Goal: Task Accomplishment & Management: Complete application form

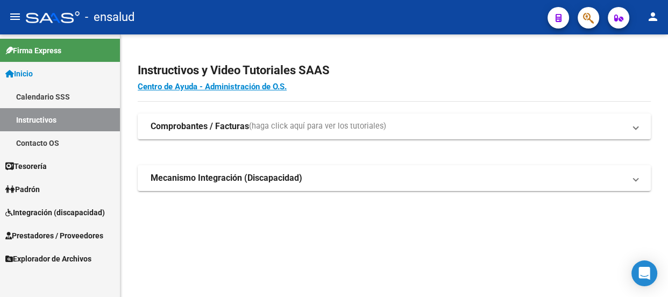
click at [49, 212] on span "Integración (discapacidad)" at bounding box center [54, 213] width 99 height 12
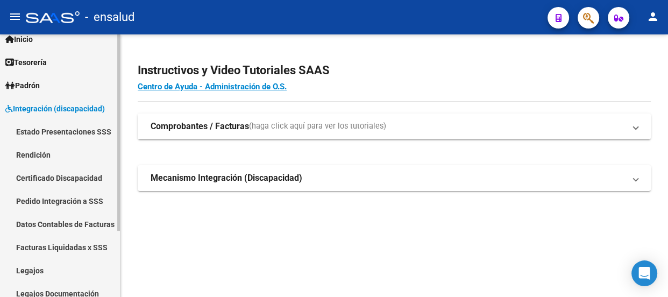
scroll to position [48, 0]
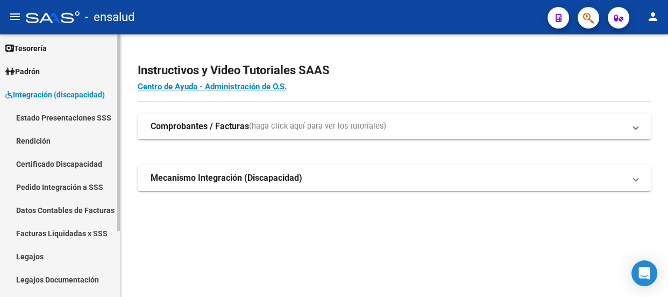
click at [33, 252] on link "Legajos" at bounding box center [60, 256] width 120 height 23
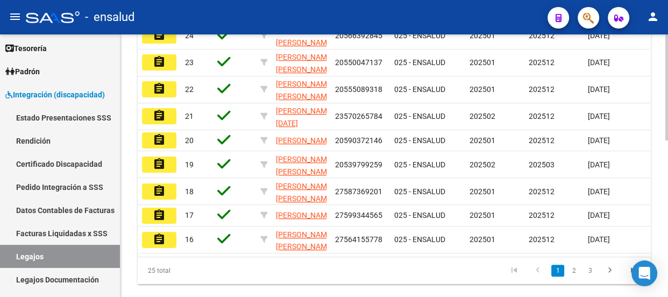
scroll to position [342, 0]
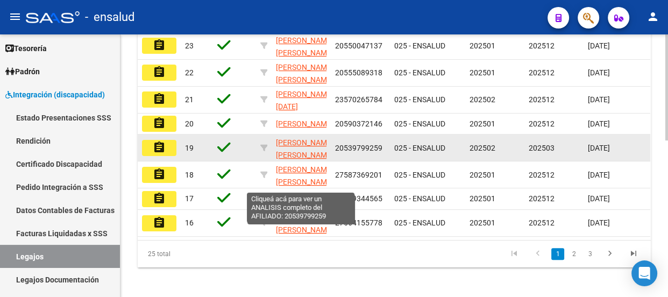
click at [299, 159] on span "[PERSON_NAME] [PERSON_NAME]" at bounding box center [305, 148] width 58 height 21
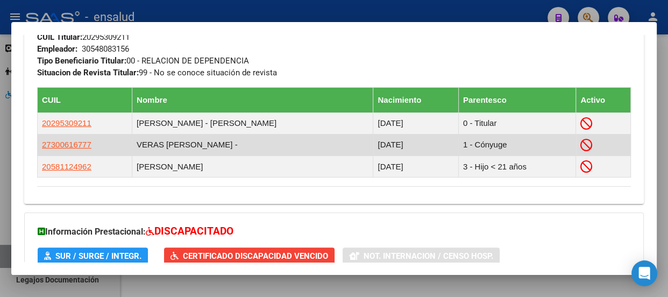
scroll to position [591, 0]
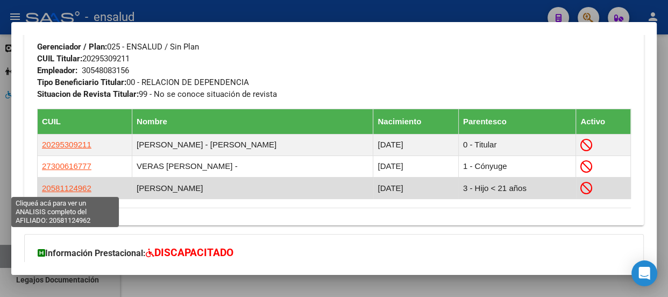
click at [76, 190] on span "20581124962" at bounding box center [66, 187] width 49 height 9
type textarea "20581124962"
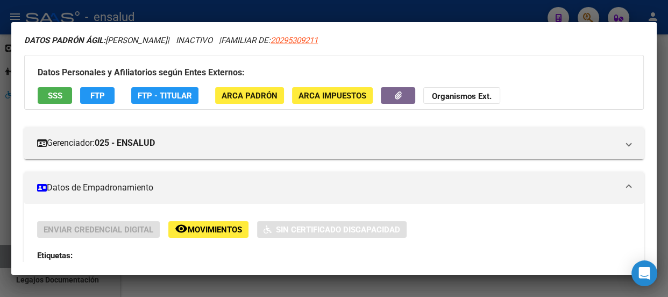
scroll to position [38, 0]
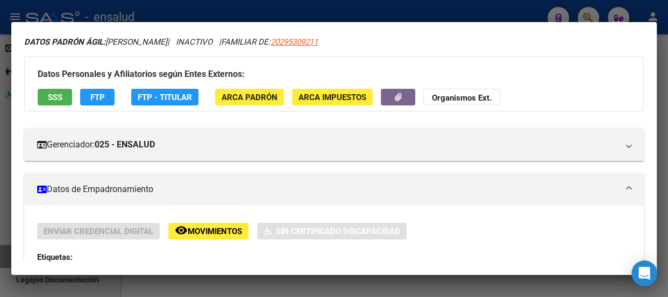
click at [54, 97] on span "SSS" at bounding box center [55, 97] width 15 height 10
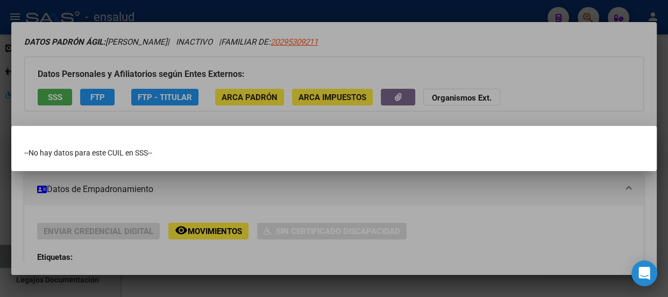
click at [316, 8] on div at bounding box center [334, 148] width 668 height 297
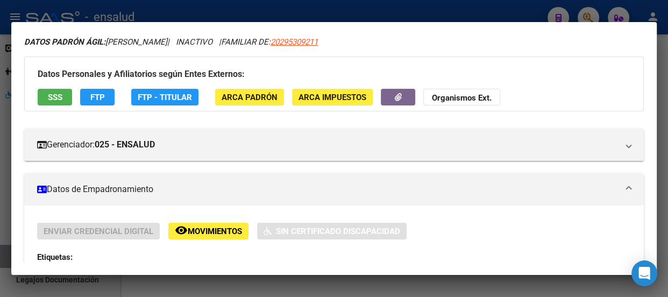
click at [312, 8] on div at bounding box center [334, 148] width 668 height 297
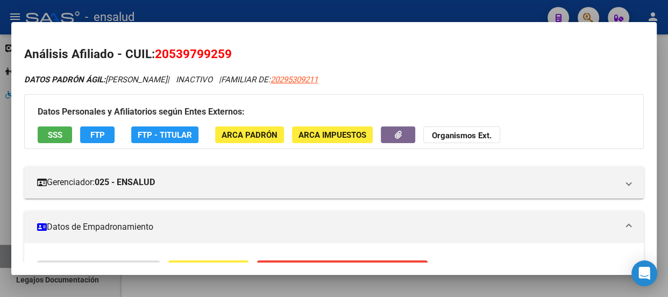
scroll to position [0, 0]
drag, startPoint x: 170, startPoint y: 50, endPoint x: 223, endPoint y: 52, distance: 53.3
click at [223, 52] on span "20539799259" at bounding box center [193, 54] width 77 height 14
copy span "53979925"
click at [284, 6] on div at bounding box center [334, 148] width 668 height 297
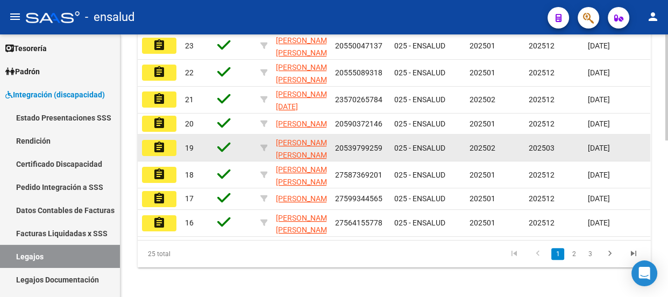
click at [160, 154] on mat-icon "assignment" at bounding box center [159, 147] width 13 height 13
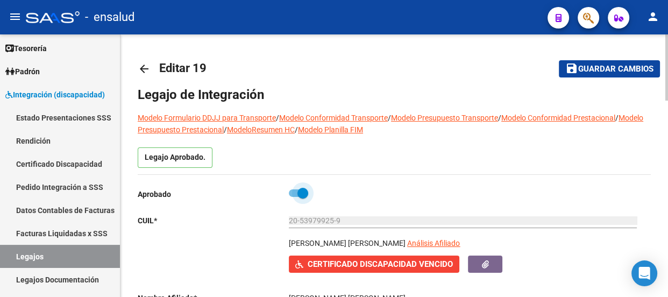
click at [293, 194] on span at bounding box center [298, 193] width 19 height 8
click at [294, 197] on input "checkbox" at bounding box center [294, 197] width 1 height 1
checkbox input "false"
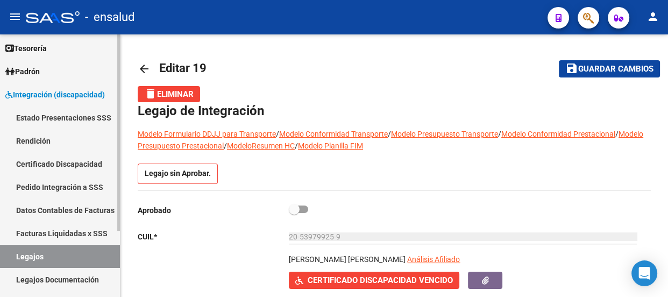
click at [52, 257] on link "Legajos" at bounding box center [60, 256] width 120 height 23
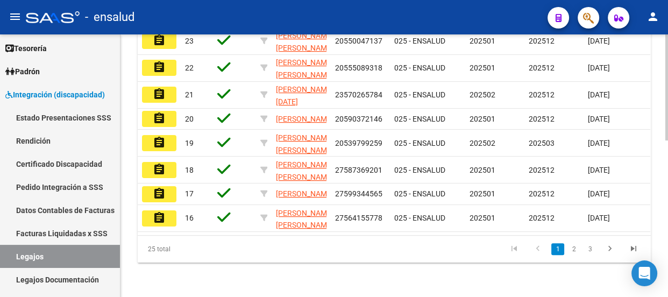
scroll to position [388, 0]
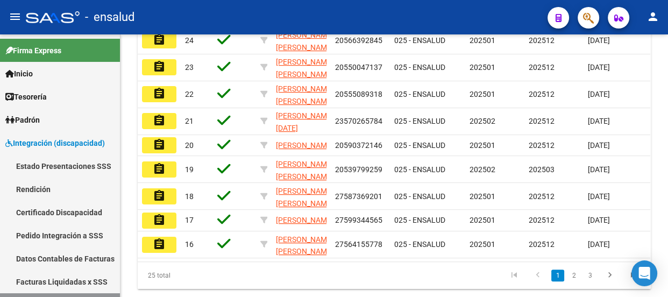
scroll to position [342, 0]
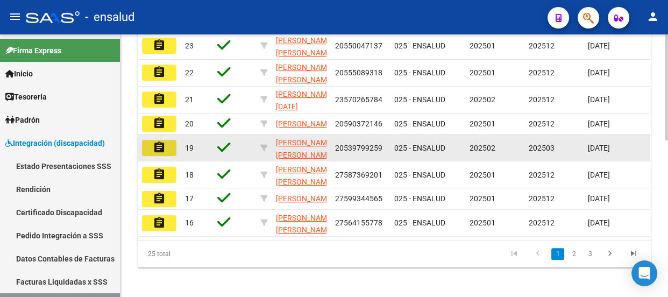
click at [158, 154] on mat-icon "assignment" at bounding box center [159, 147] width 13 height 13
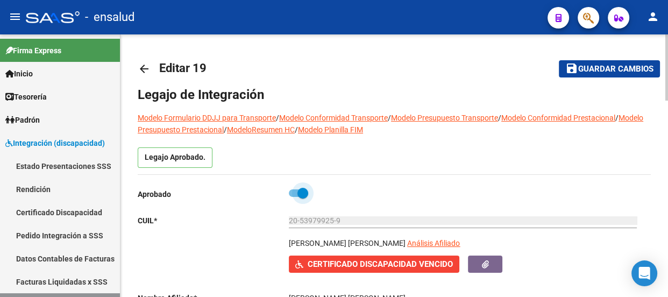
click at [299, 193] on span at bounding box center [302, 193] width 11 height 11
click at [294, 197] on input "checkbox" at bounding box center [294, 197] width 1 height 1
checkbox input "false"
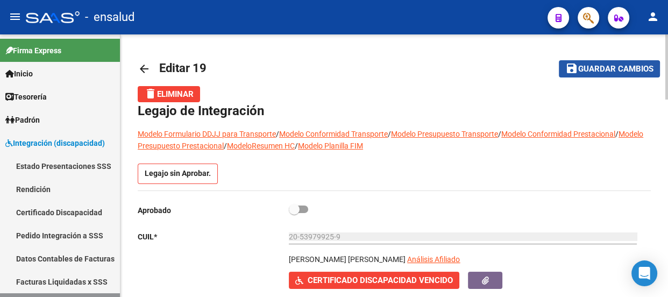
click at [606, 72] on span "Guardar cambios" at bounding box center [615, 70] width 75 height 10
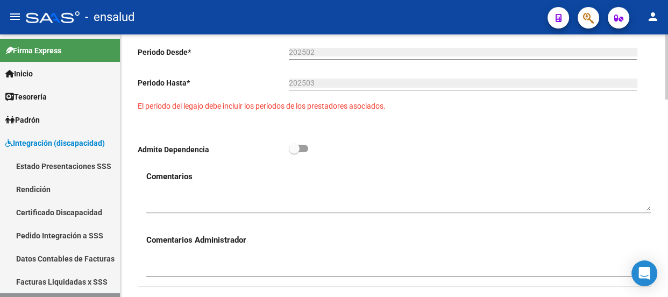
scroll to position [489, 0]
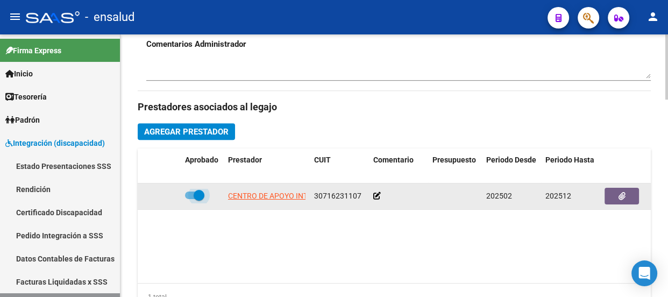
click at [196, 194] on span at bounding box center [199, 195] width 11 height 11
click at [190, 199] on input "checkbox" at bounding box center [190, 199] width 1 height 1
checkbox input "false"
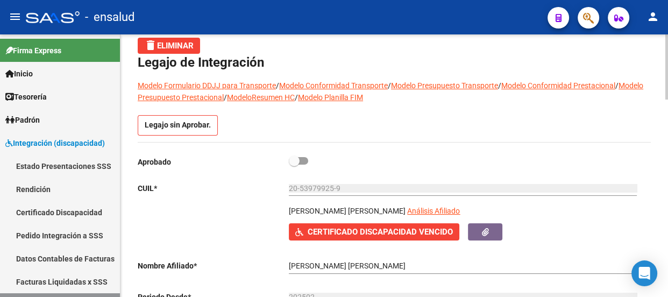
scroll to position [0, 0]
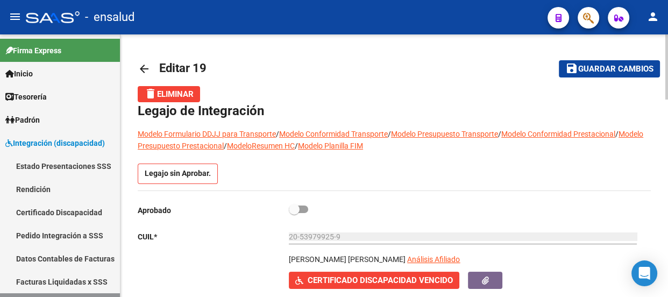
click at [613, 70] on span "Guardar cambios" at bounding box center [615, 70] width 75 height 10
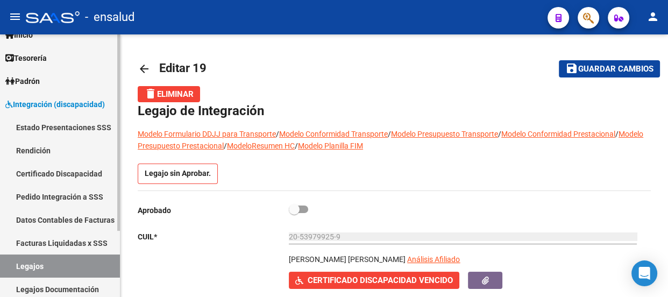
scroll to position [88, 0]
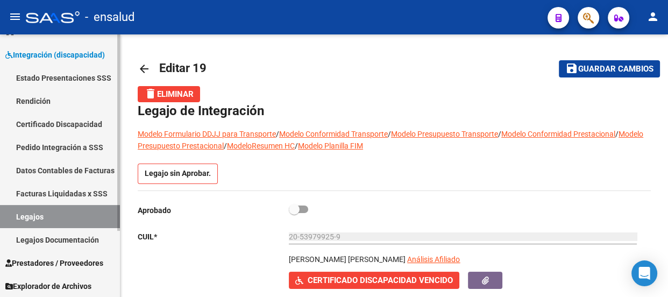
click at [56, 218] on link "Legajos" at bounding box center [60, 216] width 120 height 23
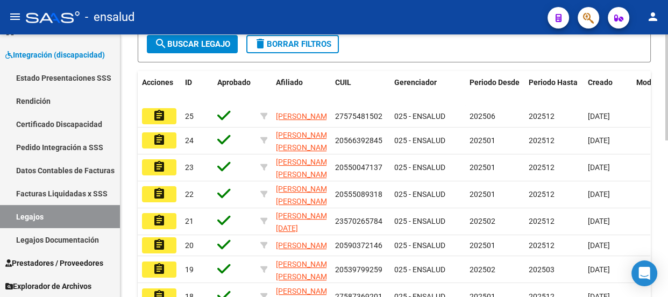
scroll to position [388, 0]
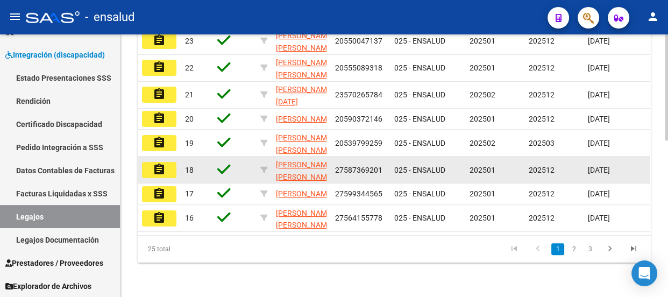
click at [162, 163] on mat-icon "assignment" at bounding box center [159, 169] width 13 height 13
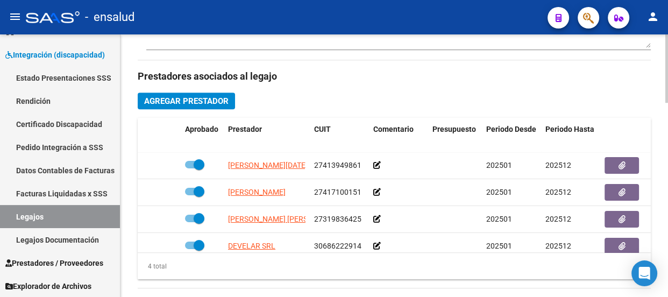
scroll to position [489, 0]
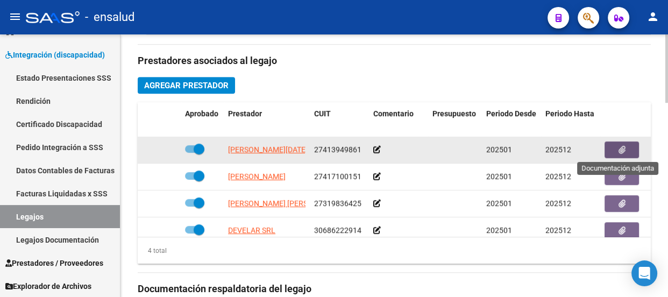
click at [629, 150] on button "button" at bounding box center [621, 149] width 34 height 17
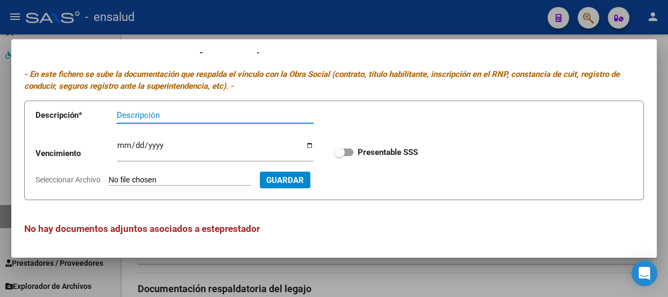
scroll to position [0, 0]
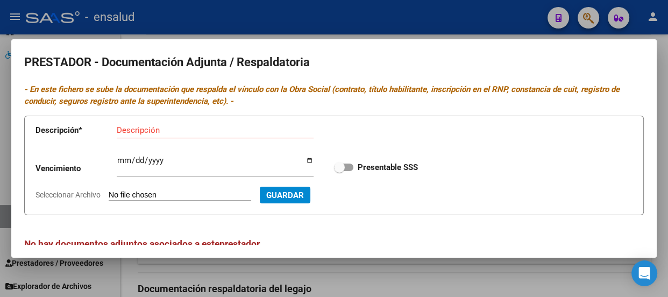
click at [449, 22] on div at bounding box center [334, 148] width 668 height 297
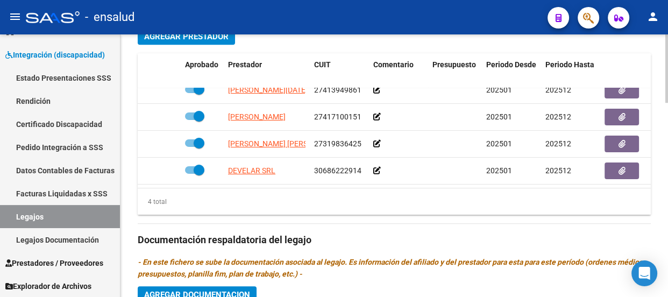
scroll to position [18, 0]
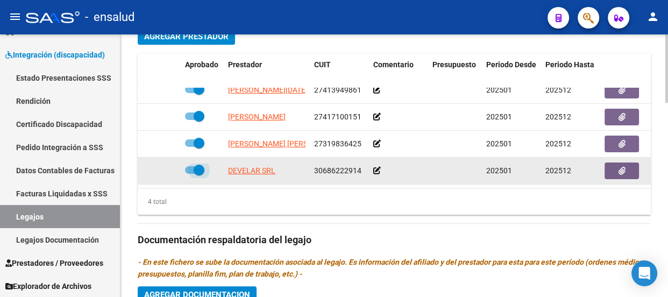
click at [195, 165] on span at bounding box center [199, 170] width 11 height 11
click at [190, 174] on input "checkbox" at bounding box center [190, 174] width 1 height 1
checkbox input "false"
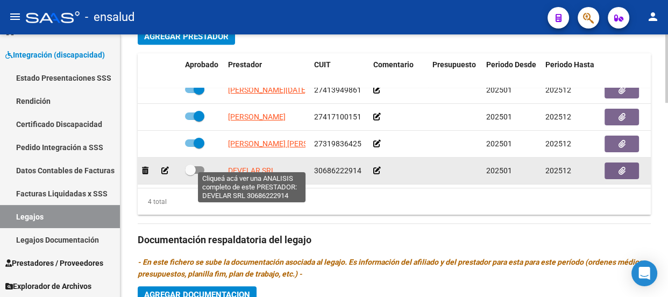
click at [252, 166] on span "DEVELAR SRL" at bounding box center [251, 170] width 47 height 9
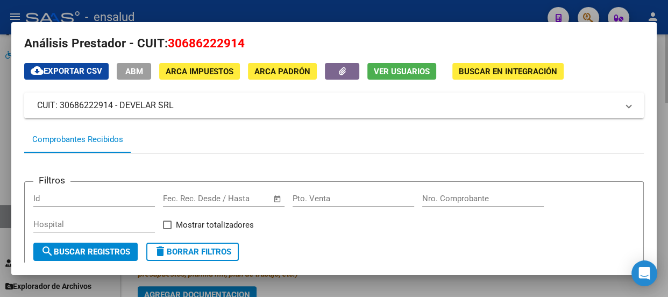
scroll to position [10, 0]
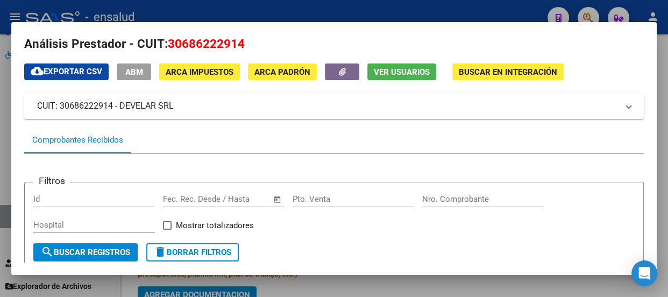
click at [361, 11] on div at bounding box center [334, 148] width 668 height 297
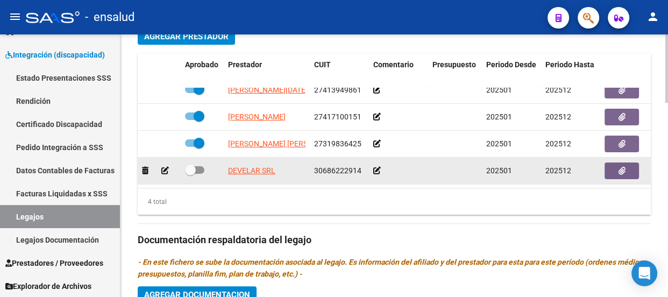
click at [377, 167] on icon at bounding box center [377, 171] width 8 height 8
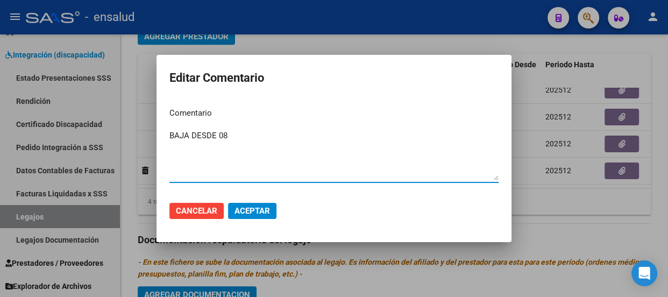
type textarea "BAJA DESDE 08"
click at [259, 211] on span "Aceptar" at bounding box center [251, 211] width 35 height 10
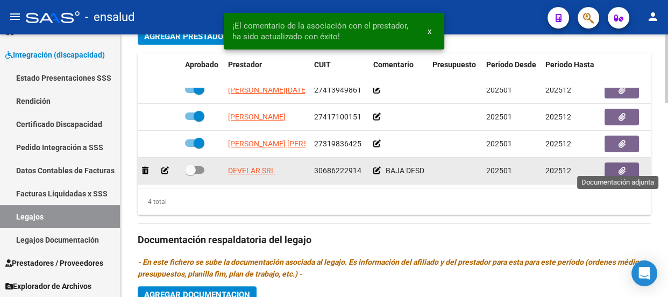
click at [624, 167] on icon "button" at bounding box center [621, 171] width 7 height 8
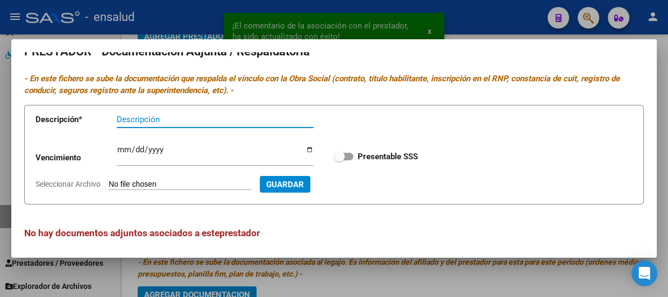
scroll to position [16, 0]
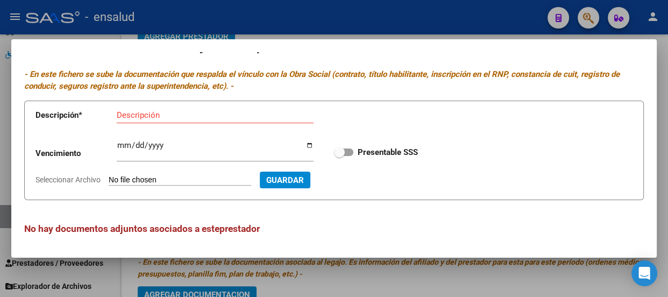
click at [323, 31] on div at bounding box center [334, 148] width 668 height 297
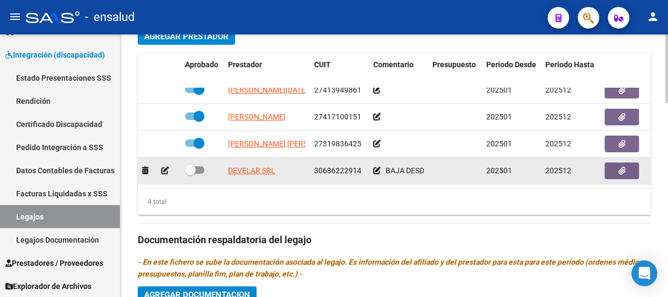
click at [163, 167] on icon at bounding box center [165, 171] width 8 height 8
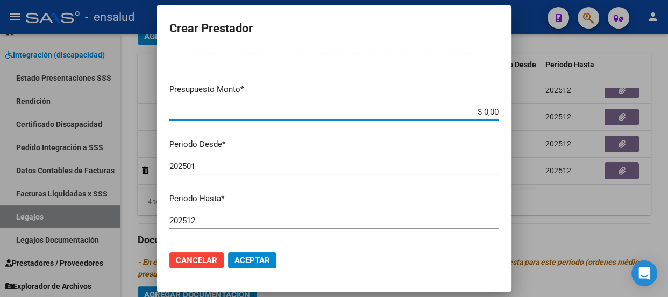
scroll to position [146, 0]
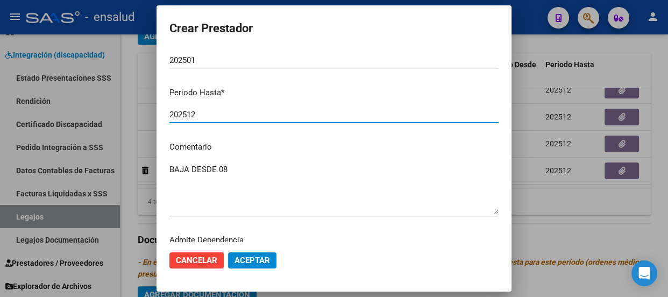
click at [209, 110] on input "202512" at bounding box center [333, 115] width 329 height 10
type input "202508"
click at [250, 258] on span "Aceptar" at bounding box center [251, 260] width 35 height 10
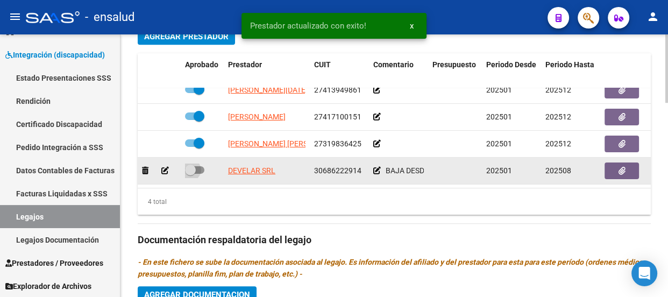
click at [199, 166] on span at bounding box center [194, 170] width 19 height 8
click at [190, 174] on input "checkbox" at bounding box center [190, 174] width 1 height 1
checkbox input "true"
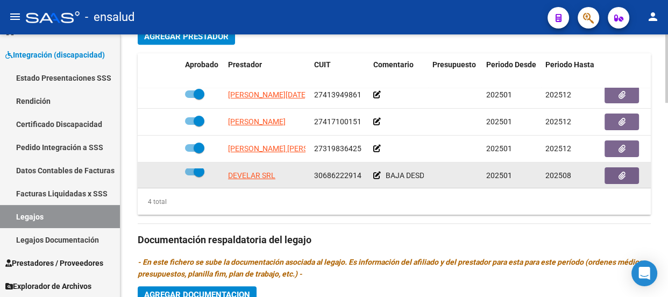
scroll to position [0, 0]
